Goal: Information Seeking & Learning: Learn about a topic

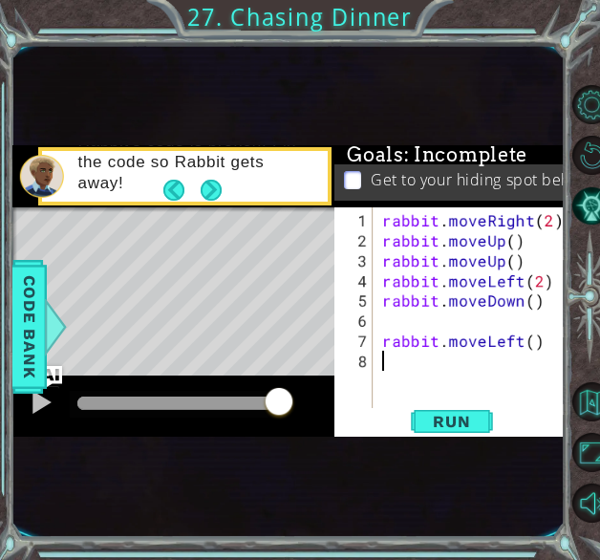
drag, startPoint x: 239, startPoint y: 402, endPoint x: 292, endPoint y: 409, distance: 53.9
click at [280, 409] on div at bounding box center [178, 402] width 203 height 13
drag, startPoint x: 285, startPoint y: 400, endPoint x: 315, endPoint y: 402, distance: 30.6
click at [48, 402] on div at bounding box center [41, 402] width 25 height 25
click at [483, 452] on div "1 ההההההההההההההההההההההההההההההההההההההההההההההההההההההההההההההההההההההההההההה…" at bounding box center [288, 291] width 552 height 493
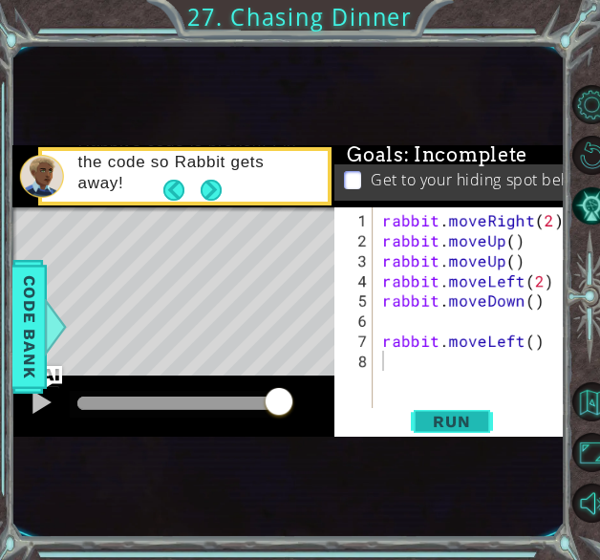
click at [423, 424] on span "Run" at bounding box center [451, 421] width 75 height 19
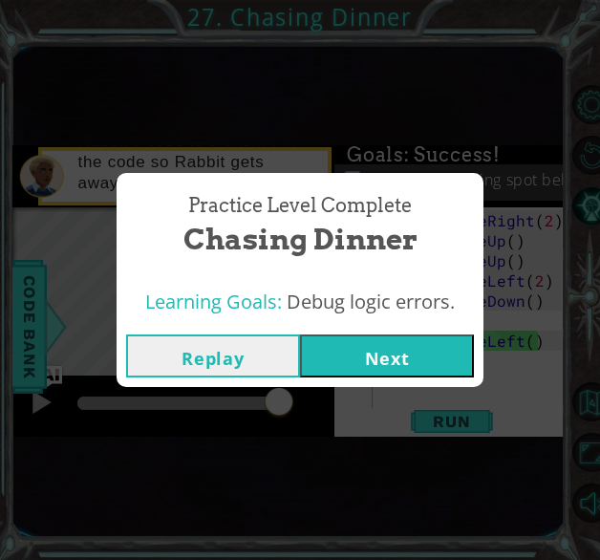
click at [398, 371] on button "Next" at bounding box center [387, 355] width 174 height 43
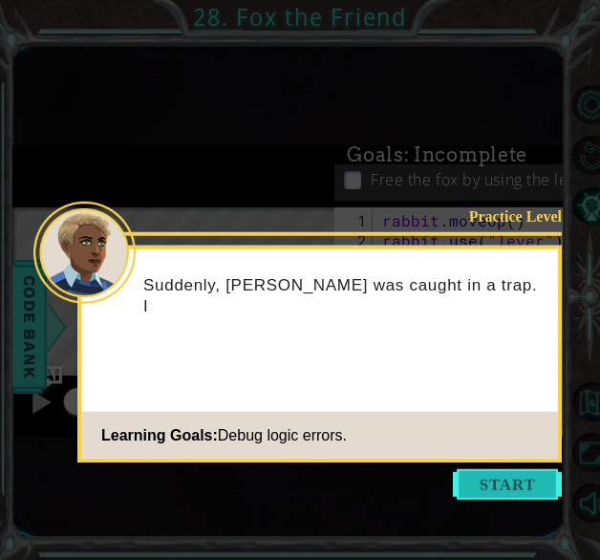
click at [527, 475] on button "Start" at bounding box center [507, 484] width 109 height 31
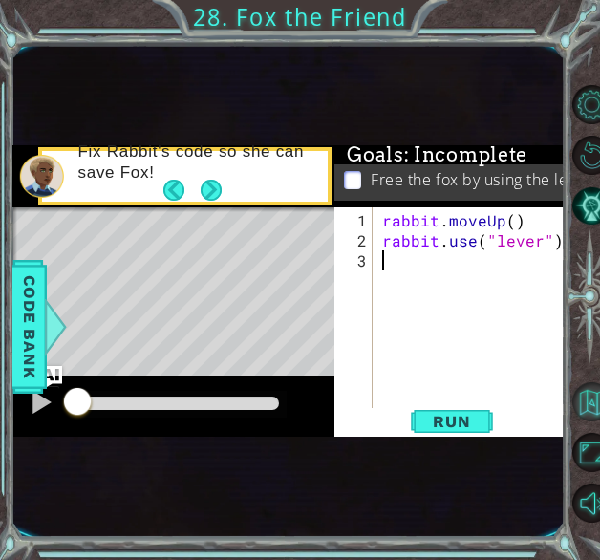
click at [594, 406] on button "Back to Map" at bounding box center [591, 401] width 39 height 39
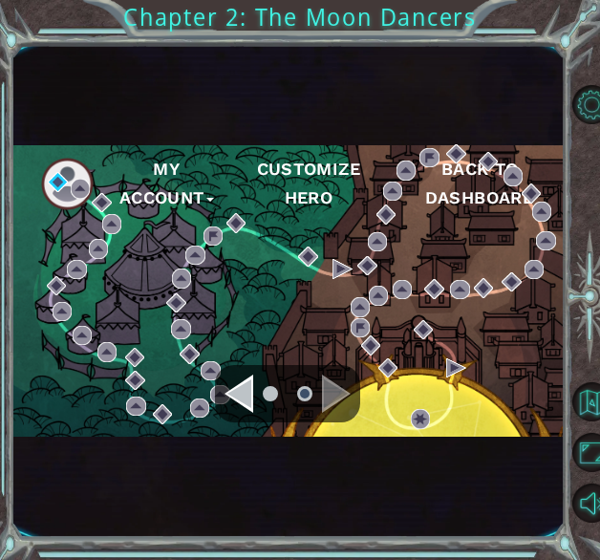
click at [244, 408] on div "Navigate to the previous page" at bounding box center [239, 394] width 29 height 38
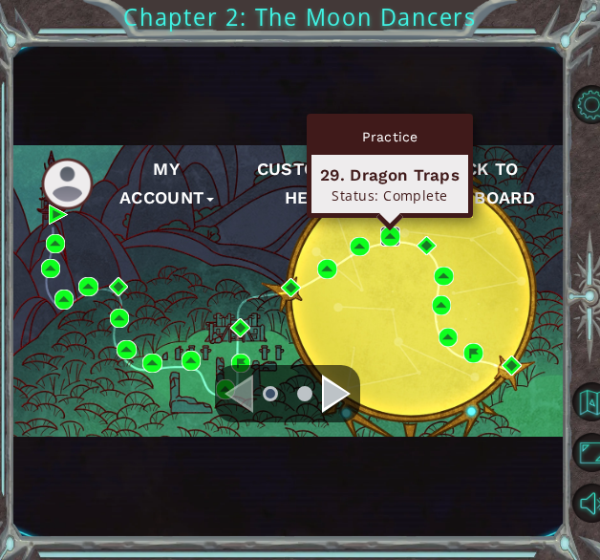
click at [388, 240] on img at bounding box center [390, 236] width 20 height 20
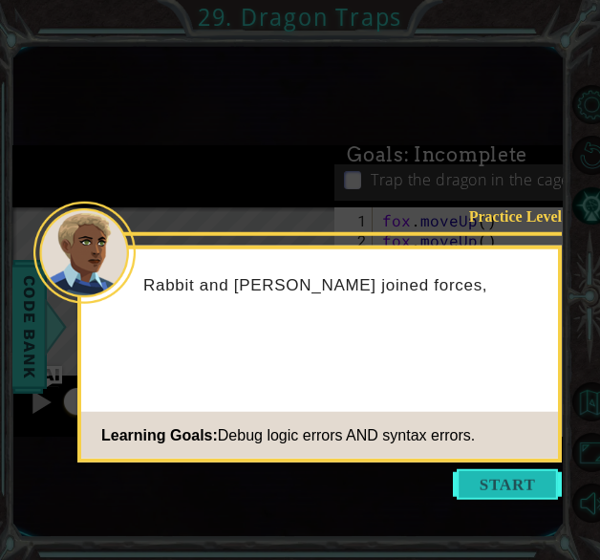
click at [466, 473] on button "Start" at bounding box center [507, 484] width 109 height 31
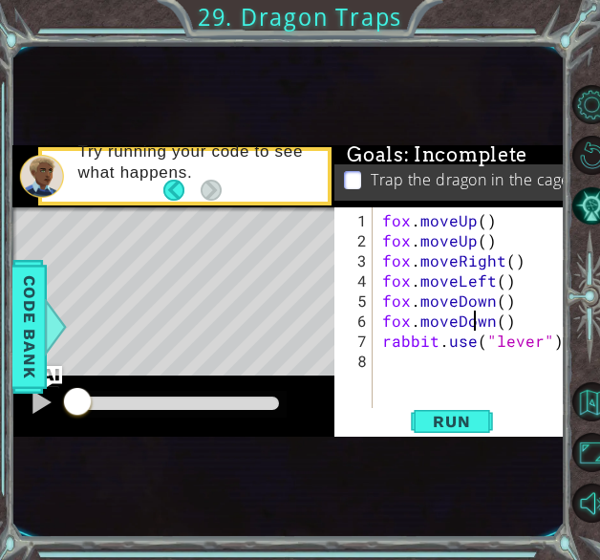
click at [478, 317] on div "fox . moveUp ( ) fox . moveUp ( ) fox . moveRight ( ) fox . moveLeft ( ) fox . …" at bounding box center [474, 330] width 193 height 241
type textarea "fox.moveDown()"
click at [478, 317] on div "fox . moveUp ( ) fox . moveUp ( ) fox . moveRight ( ) fox . moveLeft ( ) fox . …" at bounding box center [474, 330] width 193 height 241
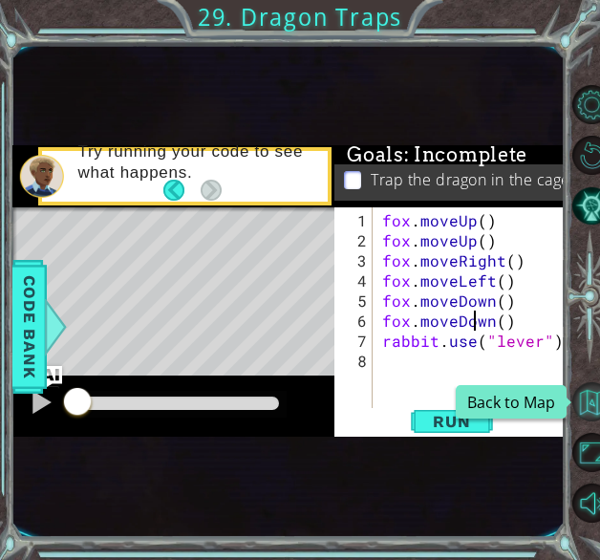
click at [590, 398] on button "Back to Map" at bounding box center [591, 401] width 39 height 39
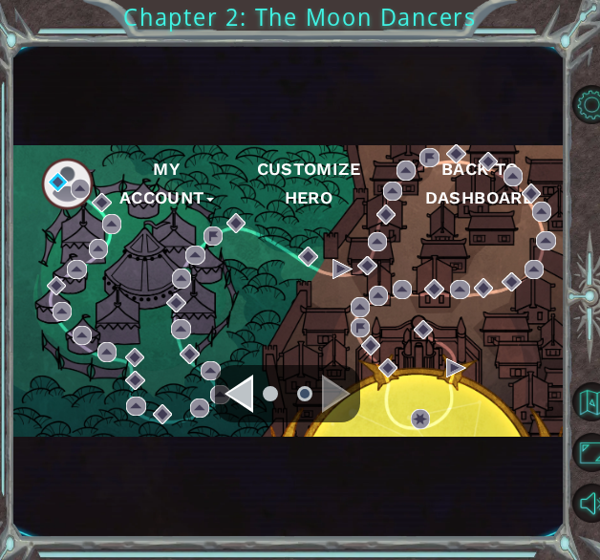
click at [246, 404] on div "Navigate to the previous page" at bounding box center [239, 394] width 29 height 38
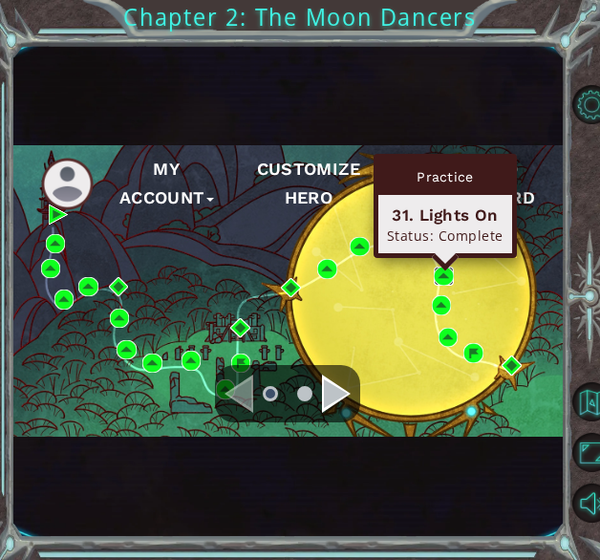
click at [449, 274] on img at bounding box center [444, 277] width 20 height 20
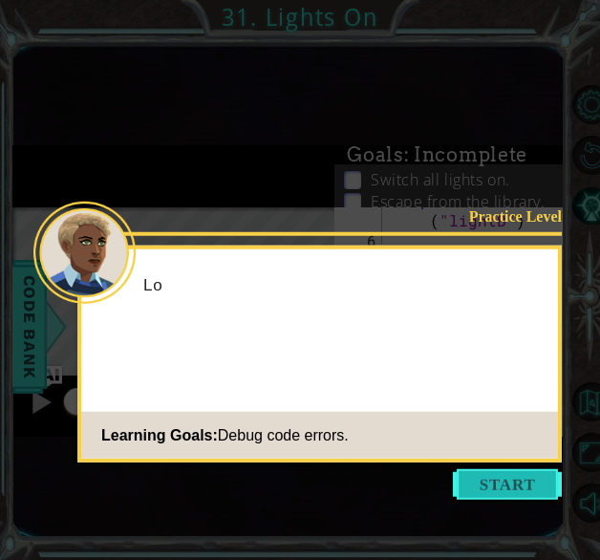
click at [482, 479] on button "Start" at bounding box center [507, 484] width 109 height 31
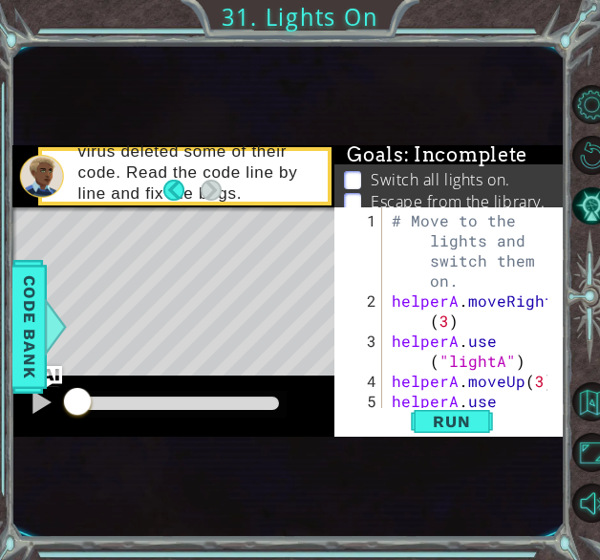
type textarea "helperA.moveRight(2)"
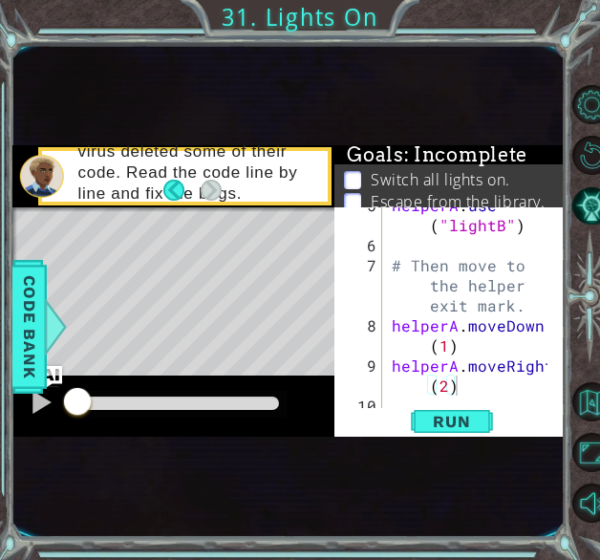
scroll to position [201, 0]
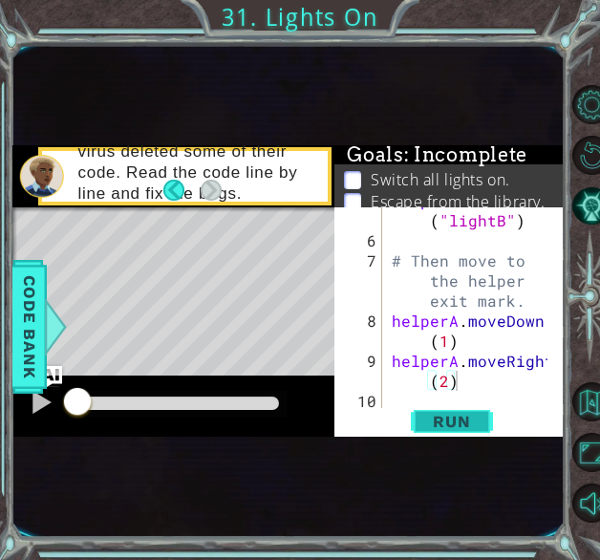
click at [482, 425] on span "Run" at bounding box center [451, 421] width 75 height 19
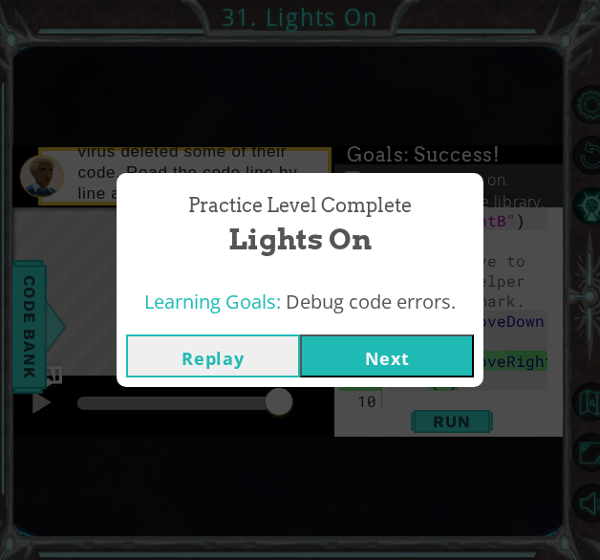
click at [333, 345] on button "Next" at bounding box center [387, 355] width 174 height 43
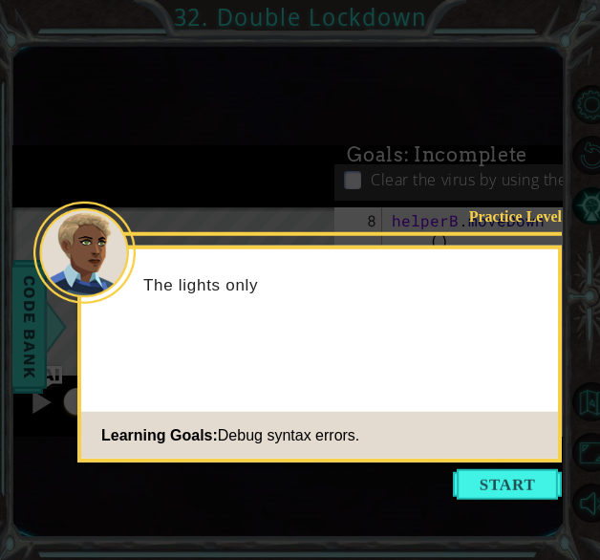
scroll to position [241, 0]
click at [522, 474] on button "Start" at bounding box center [507, 484] width 109 height 31
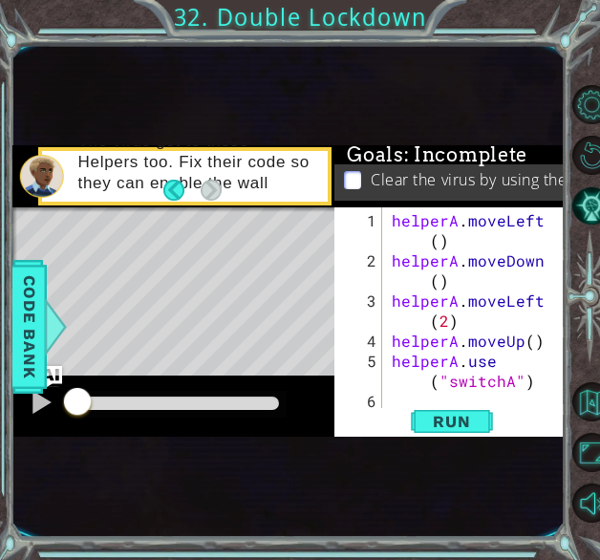
scroll to position [0, 0]
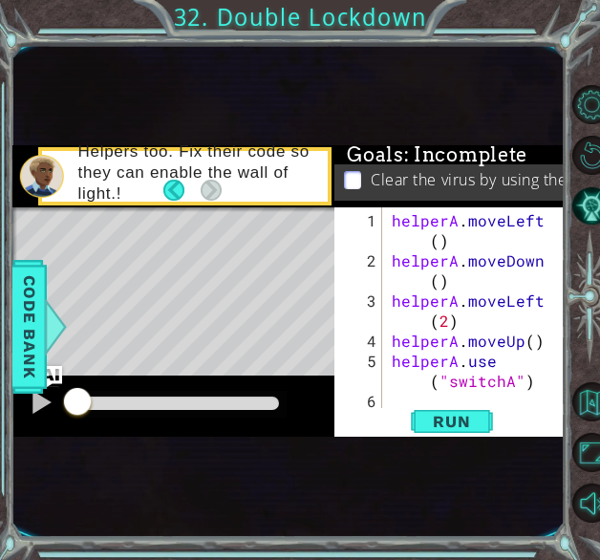
type textarea "helperB.use("switchB")"
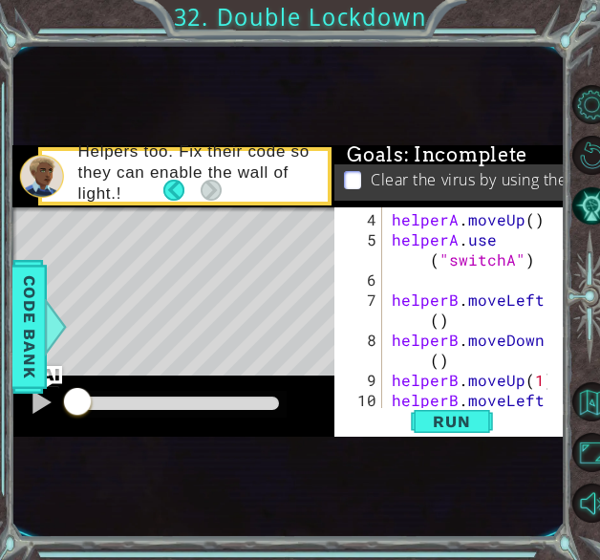
scroll to position [122, 0]
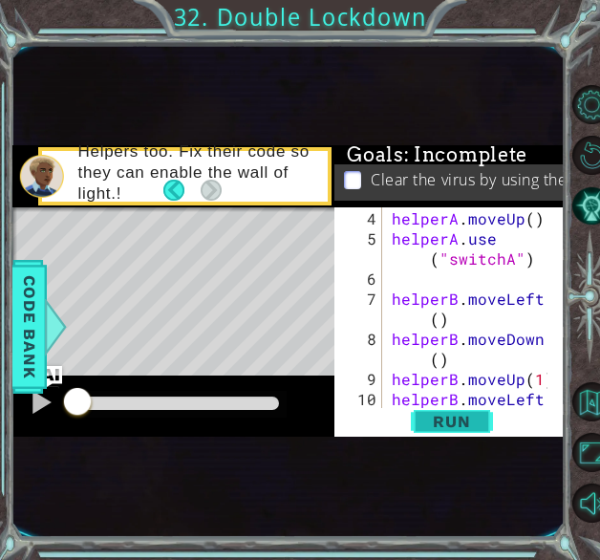
click at [402, 428] on button "Run" at bounding box center [452, 421] width 115 height 23
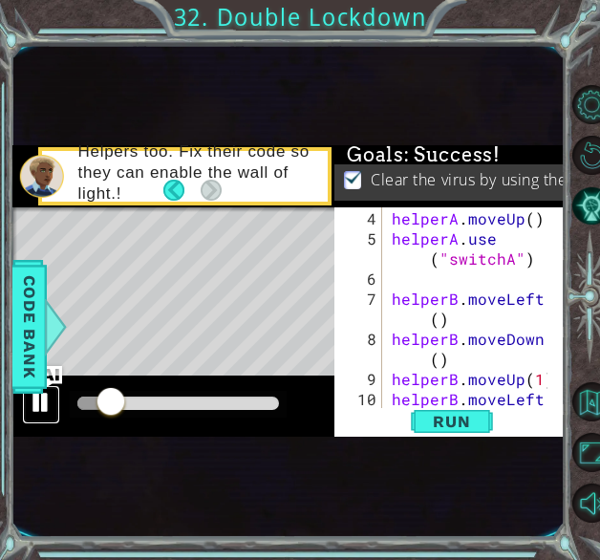
click at [45, 412] on div at bounding box center [41, 402] width 25 height 25
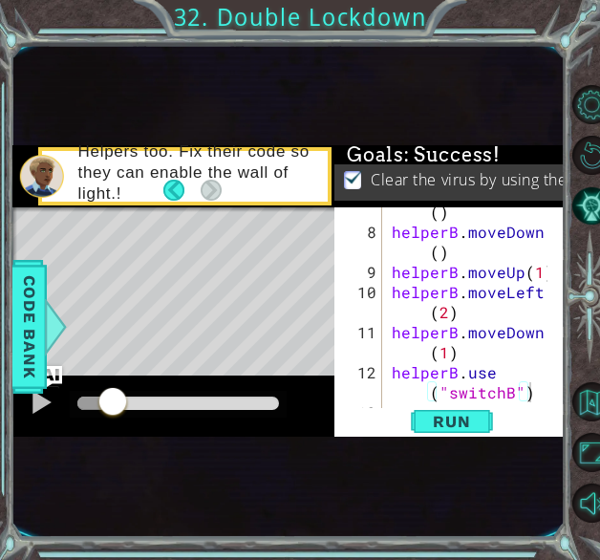
scroll to position [241, 0]
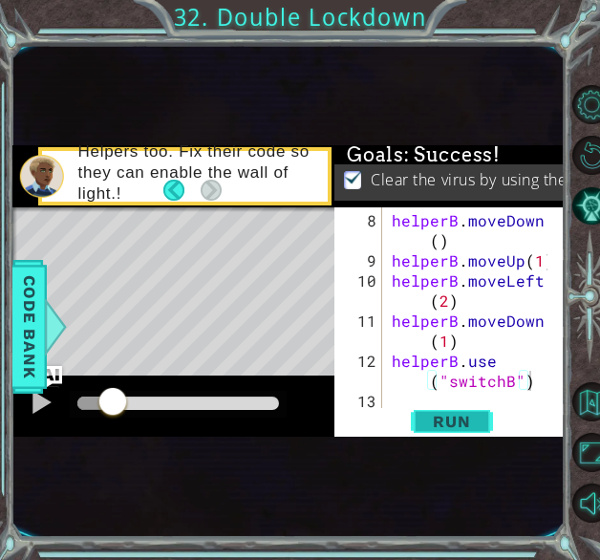
click at [436, 417] on span "Run" at bounding box center [451, 421] width 75 height 19
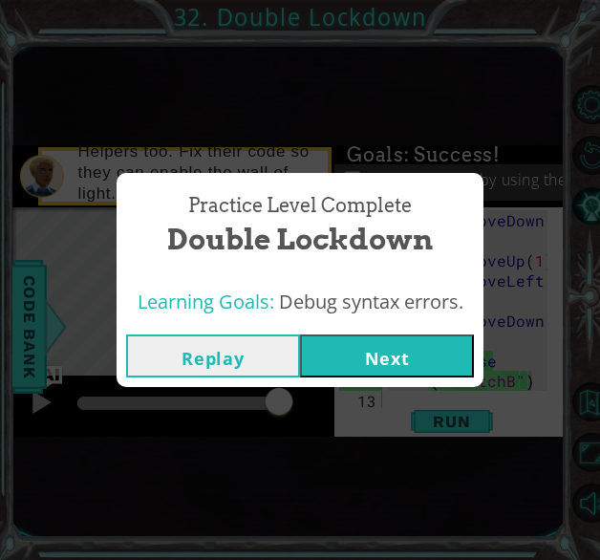
click at [437, 362] on button "Next" at bounding box center [387, 355] width 174 height 43
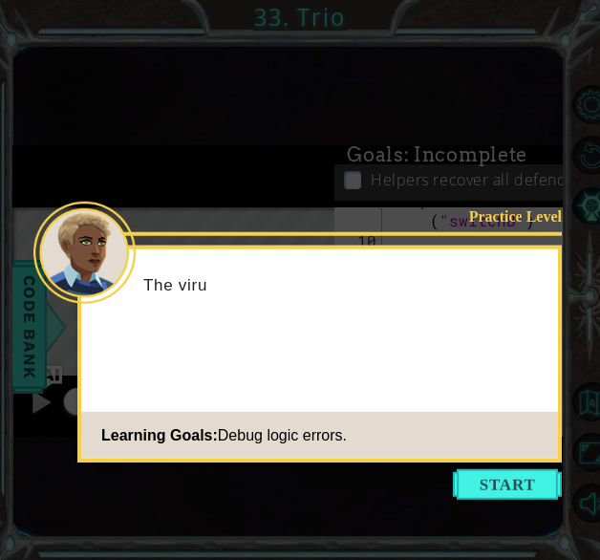
scroll to position [301, 0]
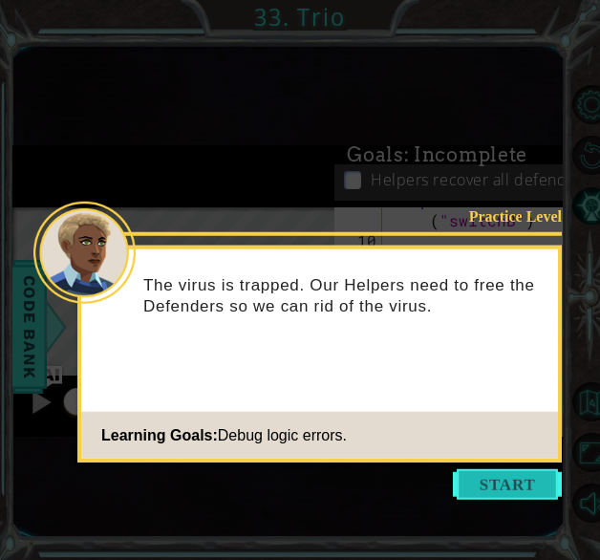
click at [491, 489] on button "Start" at bounding box center [507, 484] width 109 height 31
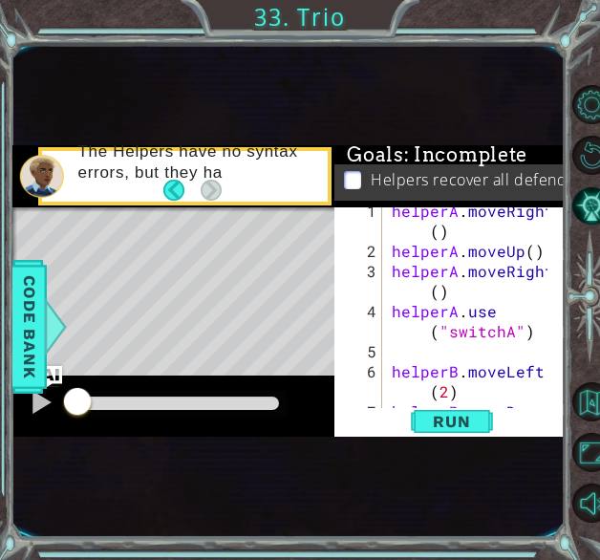
scroll to position [0, 0]
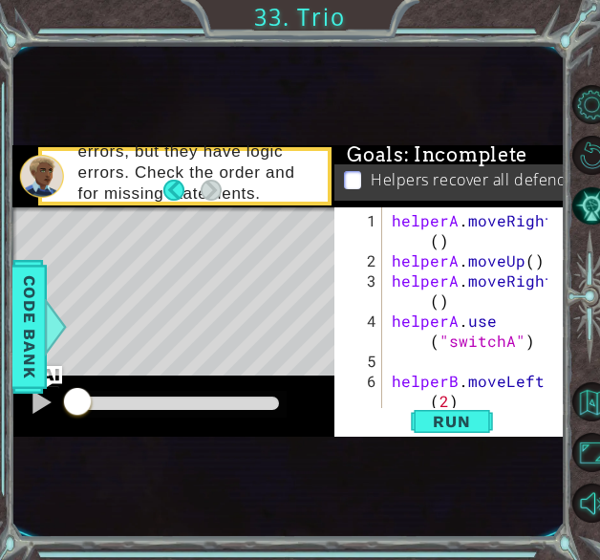
type textarea "helperC.use("switchC")"
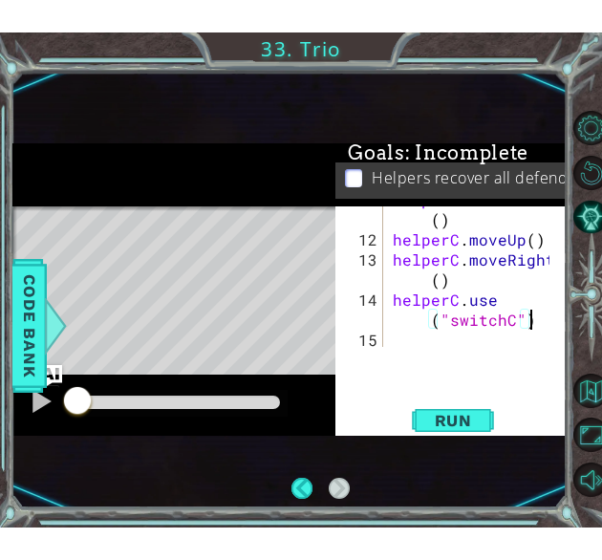
scroll to position [301, 0]
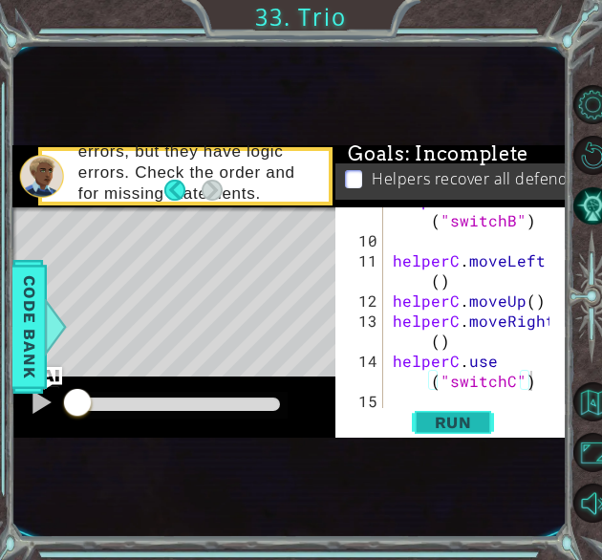
click at [434, 422] on span "Run" at bounding box center [453, 422] width 75 height 19
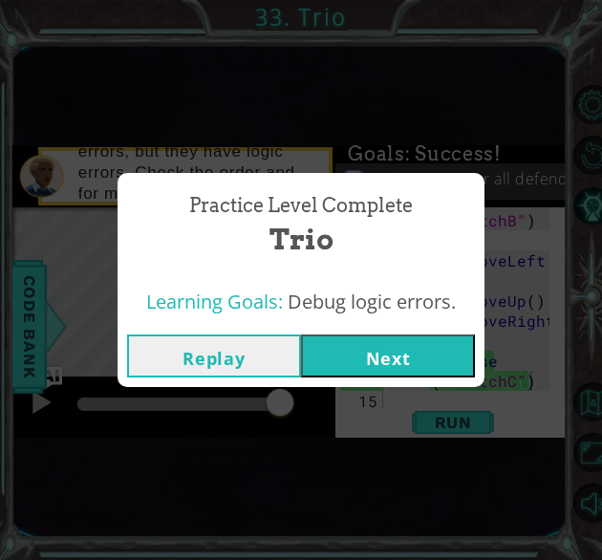
click at [448, 362] on button "Next" at bounding box center [388, 355] width 174 height 43
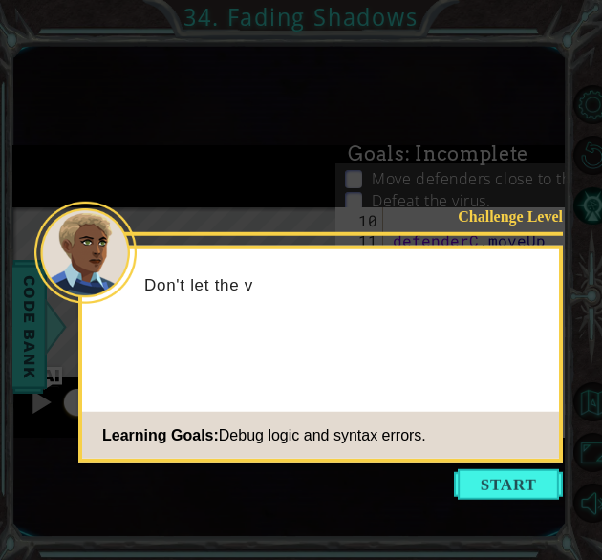
scroll to position [341, 0]
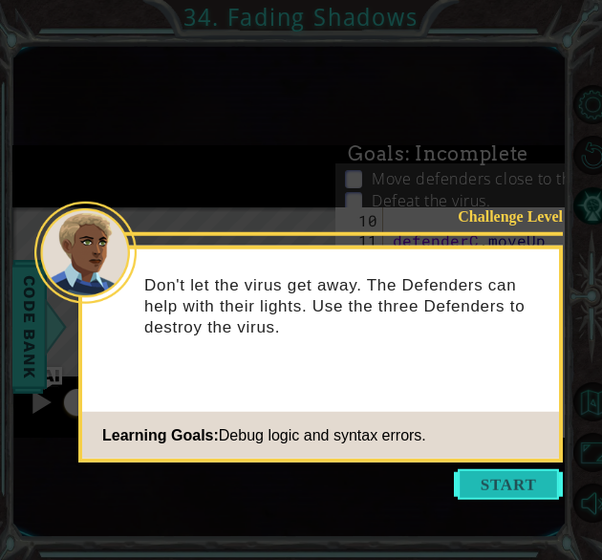
click at [496, 492] on button "Start" at bounding box center [508, 484] width 109 height 31
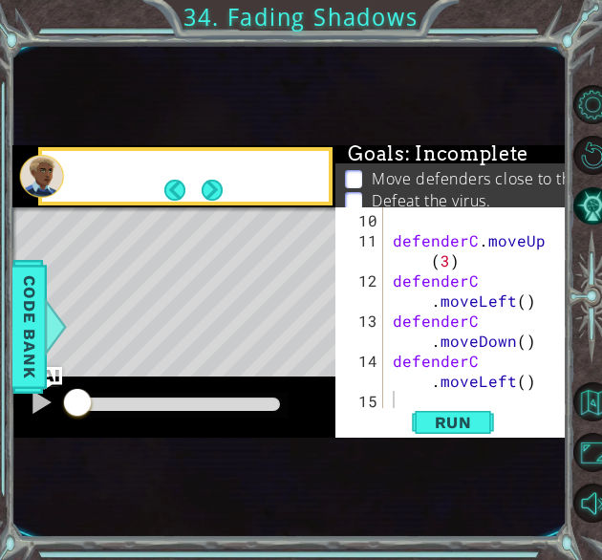
click at [496, 492] on div "1 ההההההההההההההההההההההההההההההההההההההההההההההההההההההההההההההההההההההההההההה…" at bounding box center [289, 291] width 554 height 493
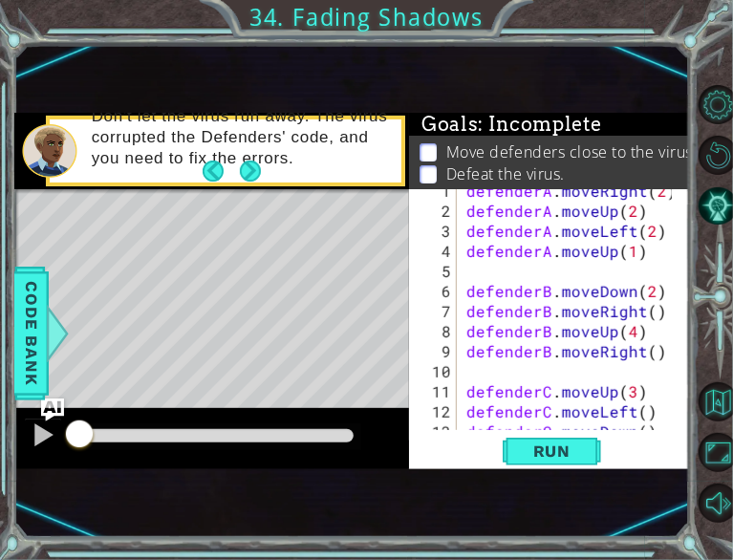
scroll to position [0, 0]
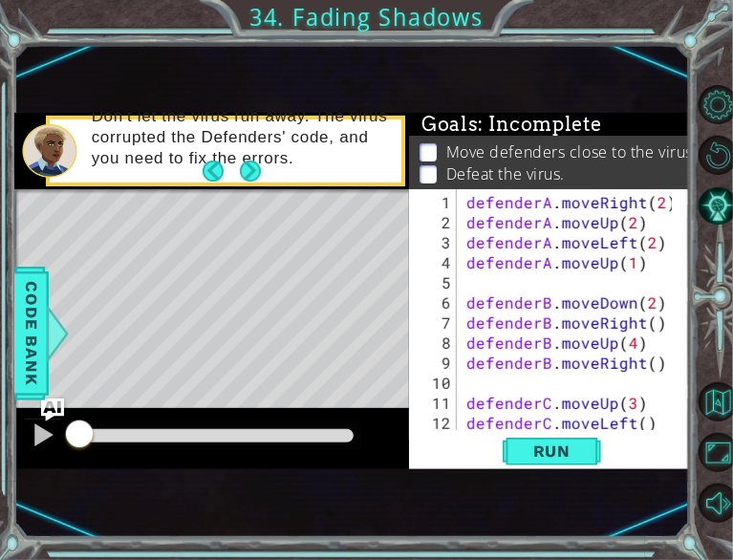
click at [262, 482] on div "1 ההההההההההההההההההההההההההההההההההההההההההההההההההההההההההההההההההההההההההההה…" at bounding box center [351, 291] width 674 height 493
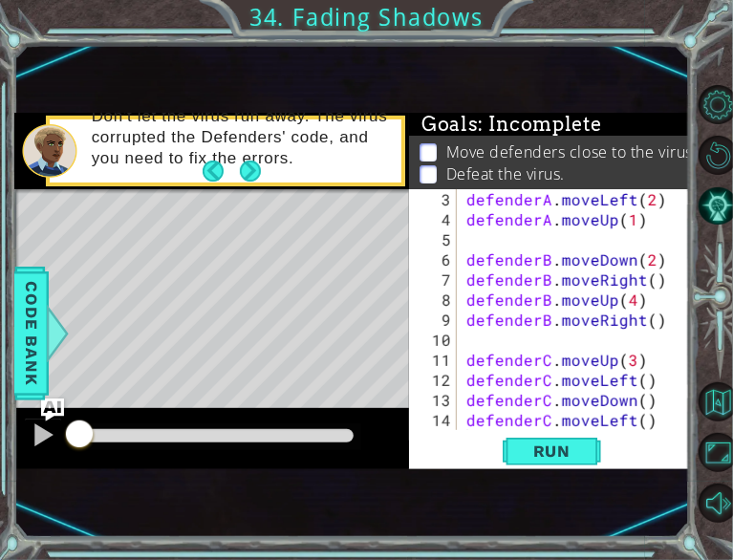
scroll to position [60, 0]
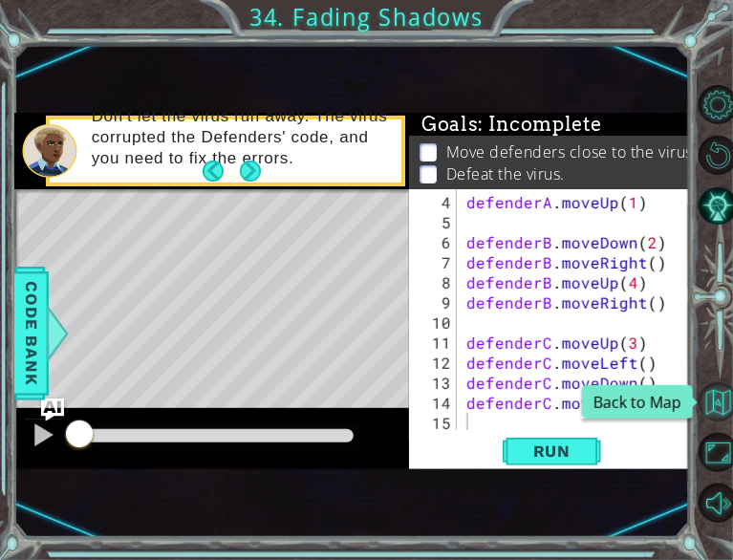
click at [599, 410] on button "Back to Map" at bounding box center [717, 401] width 39 height 39
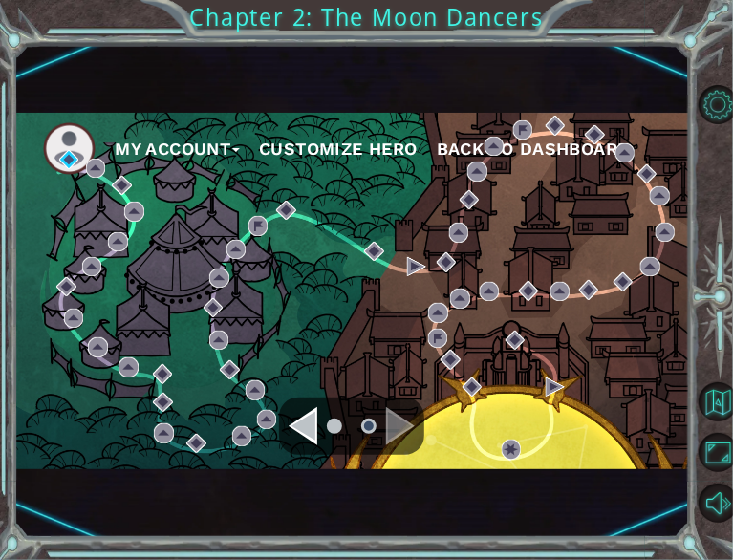
click at [311, 431] on div "Navigate to the previous page" at bounding box center [303, 426] width 29 height 38
